Goal: Task Accomplishment & Management: Manage account settings

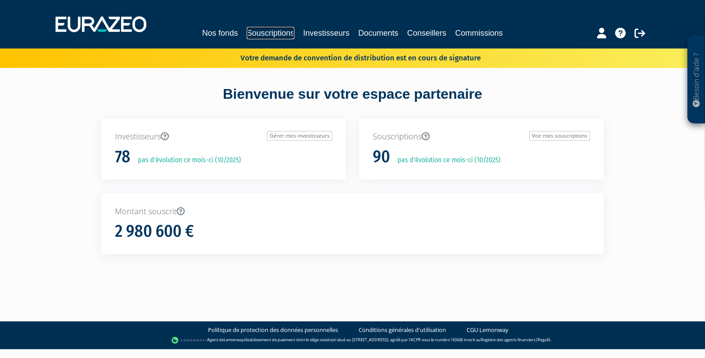
click at [277, 31] on link "Souscriptions" at bounding box center [271, 33] width 48 height 12
click at [323, 33] on link "Investisseurs" at bounding box center [326, 33] width 46 height 12
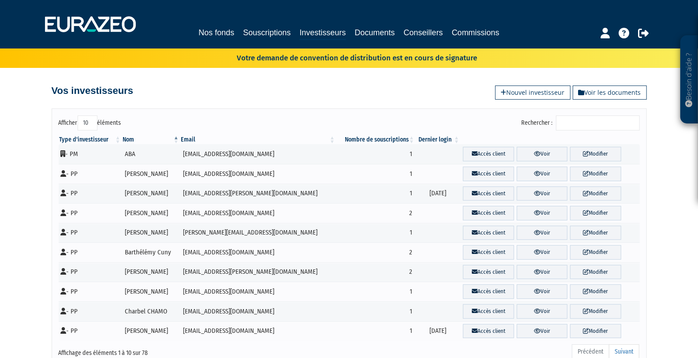
click at [595, 117] on input "Rechercher :" at bounding box center [598, 122] width 84 height 15
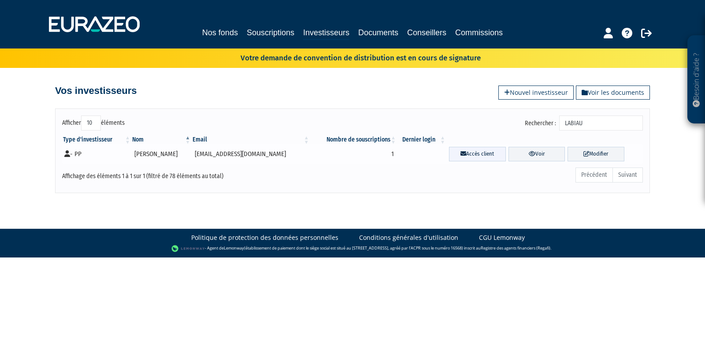
type input "LABIAU"
click at [471, 155] on link "Accès client" at bounding box center [477, 154] width 57 height 15
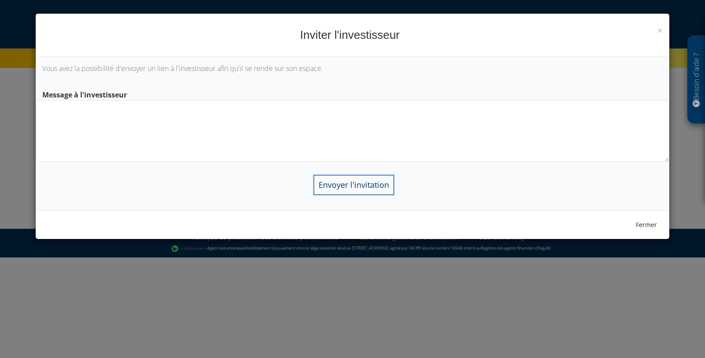
click at [361, 183] on input "Envoyer l'invitation" at bounding box center [354, 185] width 80 height 20
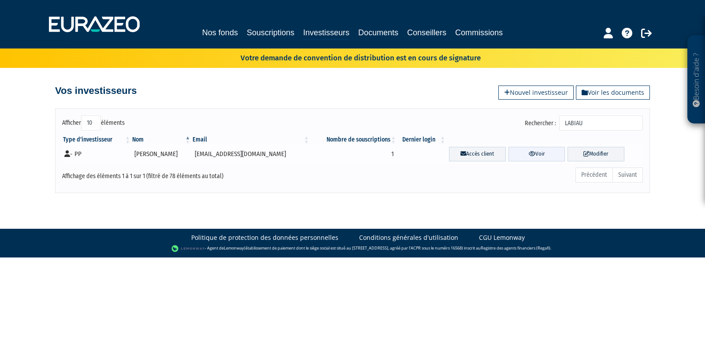
click at [529, 155] on icon at bounding box center [532, 154] width 7 height 6
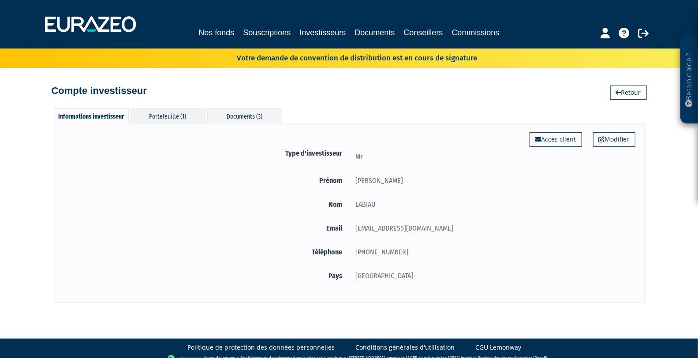
click at [174, 115] on div "Portefeuille (1)" at bounding box center [167, 115] width 75 height 15
